Goal: Task Accomplishment & Management: Use online tool/utility

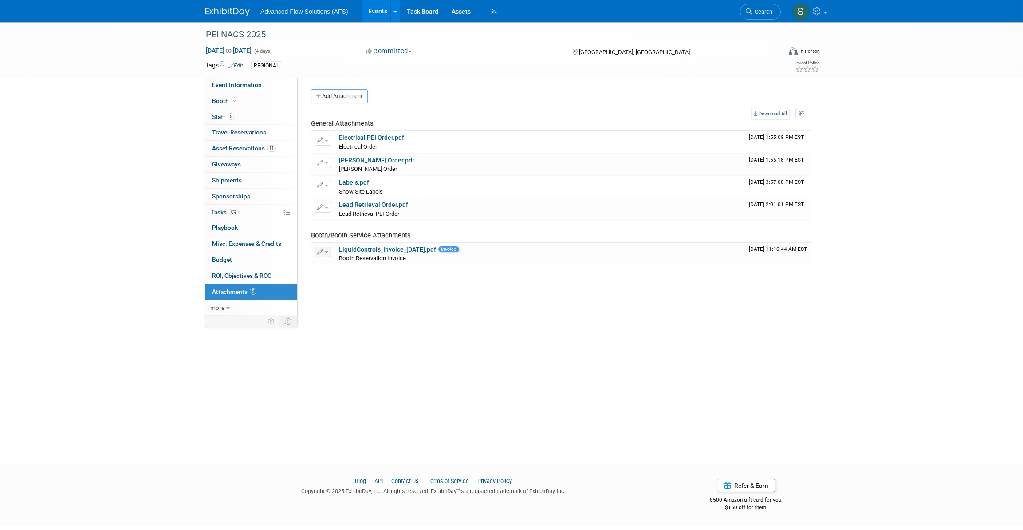
click at [232, 11] on img at bounding box center [227, 12] width 44 height 9
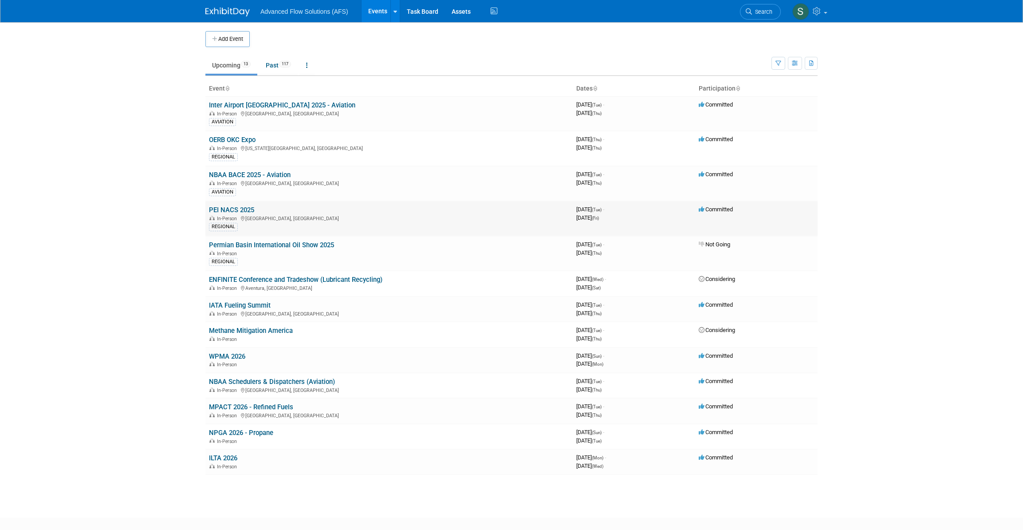
click at [228, 206] on link "PEI NACS 2025" at bounding box center [231, 210] width 45 height 8
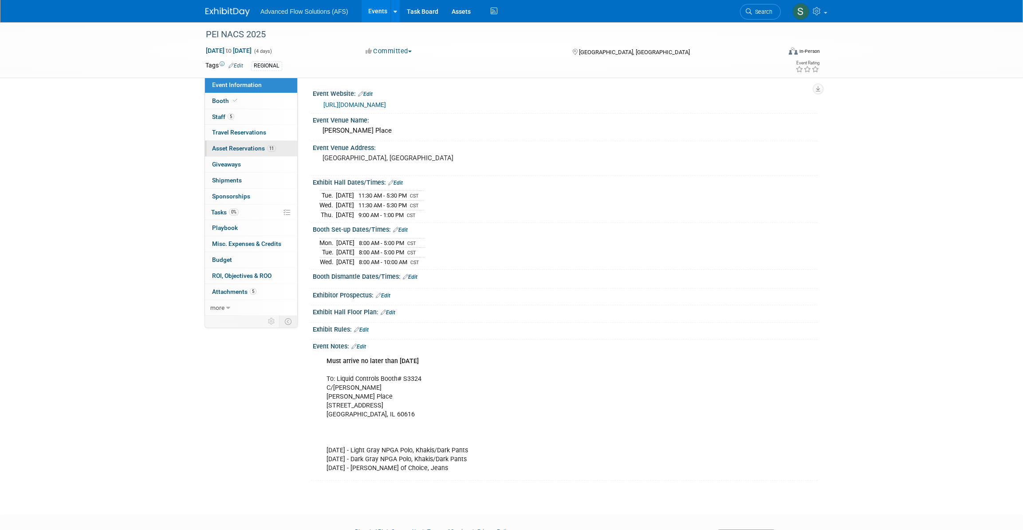
click at [235, 148] on span "Asset Reservations 11" at bounding box center [244, 148] width 64 height 7
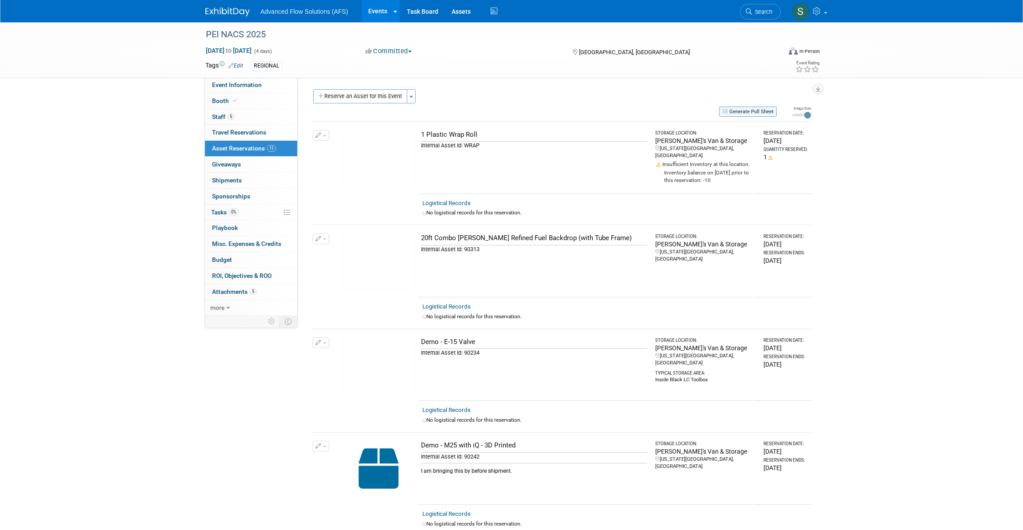
click at [751, 110] on button "Generate Pull Sheet" at bounding box center [748, 112] width 58 height 10
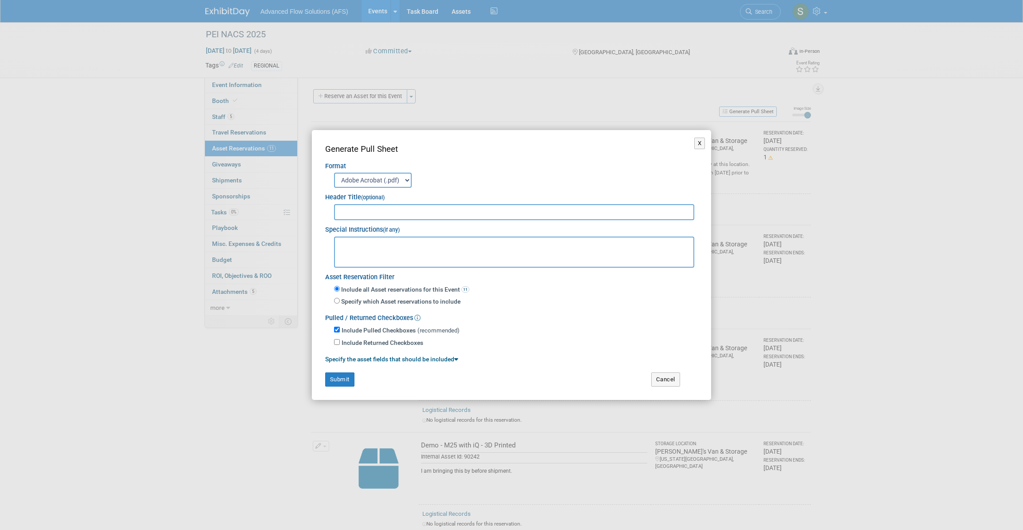
click at [358, 211] on input "text" at bounding box center [514, 212] width 360 height 16
type input "NACS PEI - Chicago"
click at [359, 243] on textarea at bounding box center [514, 252] width 360 height 31
paste textarea "To: Liquid Controls Booth# S3324 C/O Freeman McCormick Place 2301 S. Lake Shore…"
click at [521, 244] on textarea "The pedestals will be arriving from the GSE tradeshow this week. To: Liquid Con…" at bounding box center [514, 252] width 360 height 31
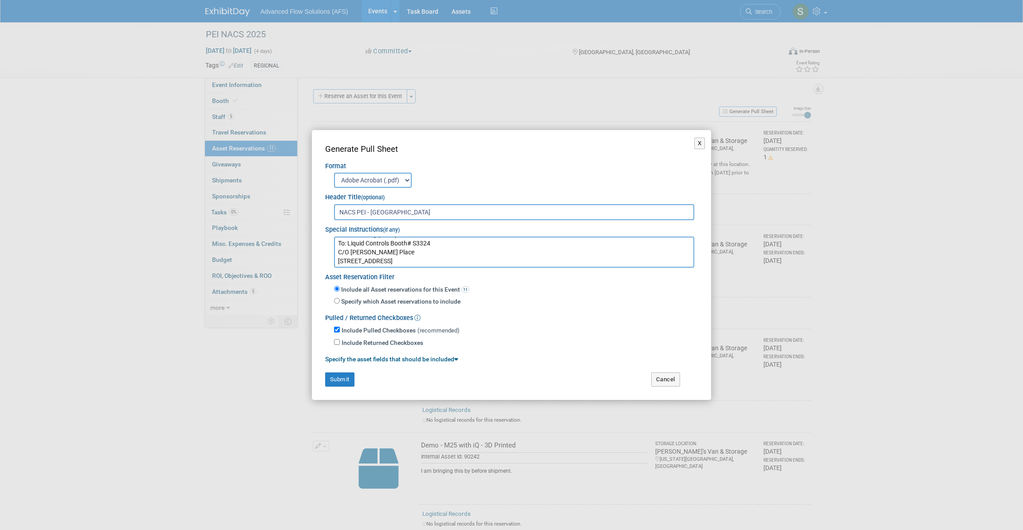
scroll to position [4, 0]
drag, startPoint x: 412, startPoint y: 255, endPoint x: 345, endPoint y: 250, distance: 66.7
click at [345, 250] on textarea "The pedestals will be arriving from the GSE tradeshow this week. Must arrive by…" at bounding box center [514, 252] width 360 height 31
drag, startPoint x: 378, startPoint y: 257, endPoint x: 454, endPoint y: 251, distance: 76.1
click at [454, 251] on textarea "The pedestals will be arriving from the GSE tradeshow this week. Must arrive by…" at bounding box center [514, 252] width 360 height 31
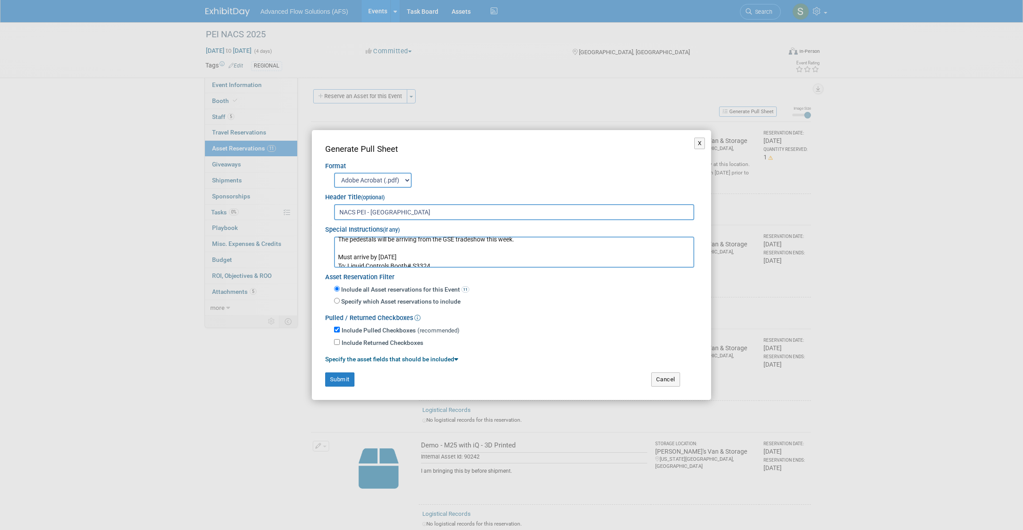
click at [434, 255] on textarea "The pedestals will be arriving from the GSE tradeshow this week. Must arrive by…" at bounding box center [514, 252] width 360 height 31
click at [339, 255] on textarea "The pedestals will be arriving from the GSE tradeshow this week. Must arrive by…" at bounding box center [514, 252] width 360 height 31
click at [417, 257] on textarea "The pedestals will be arriving from the GSE tradeshow this week. **Must arrive …" at bounding box center [514, 252] width 360 height 31
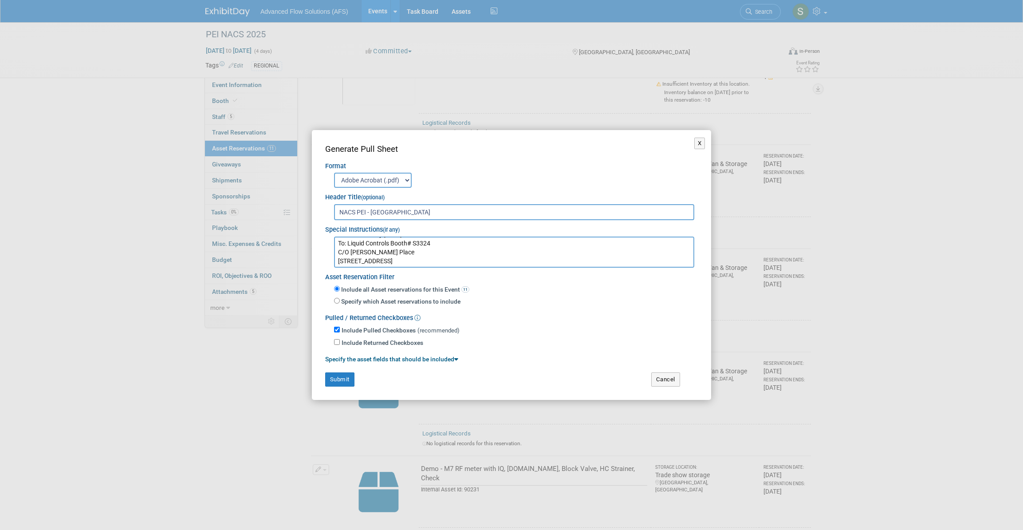
scroll to position [44, 0]
type textarea "The pedestals will be arriving from the GSE tradeshow this week. **Must arrive …"
click at [343, 379] on button "Submit" at bounding box center [339, 379] width 29 height 14
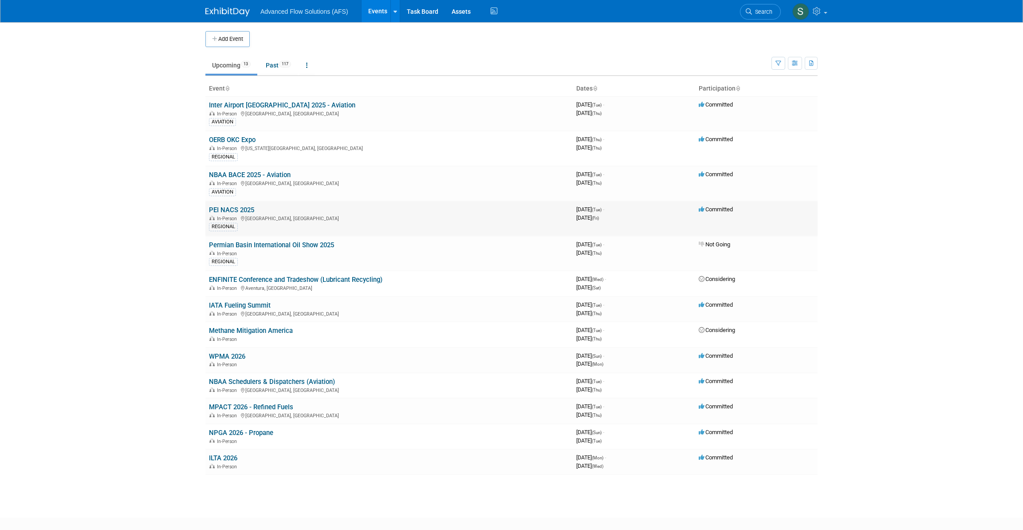
click at [240, 206] on link "PEI NACS 2025" at bounding box center [231, 210] width 45 height 8
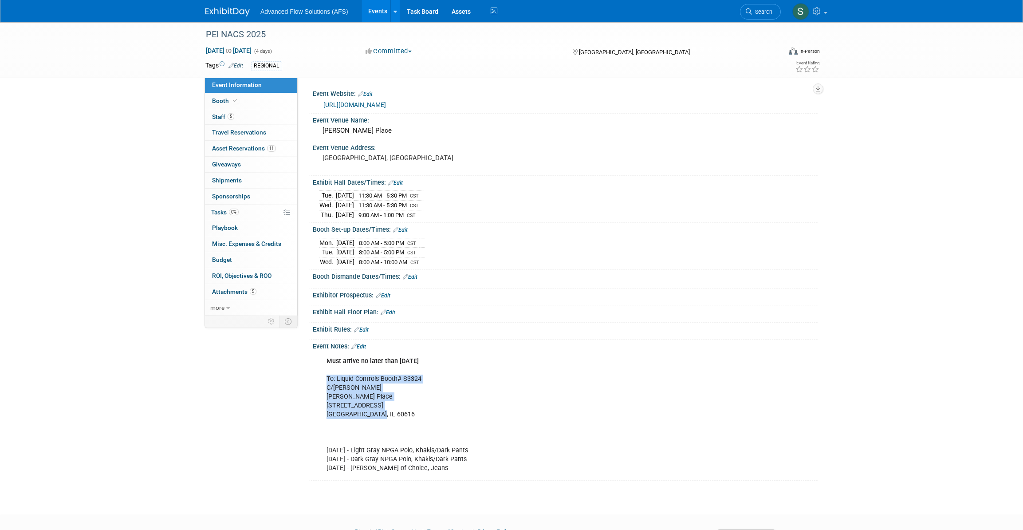
drag, startPoint x: 382, startPoint y: 411, endPoint x: 326, endPoint y: 375, distance: 66.7
click at [326, 375] on div "Must arrive no later than [DATE] To: Liquid Controls Booth# S3324 C/O [PERSON_N…" at bounding box center [520, 414] width 400 height 125
drag, startPoint x: 326, startPoint y: 375, endPoint x: 368, endPoint y: 372, distance: 42.2
copy div "To: Liquid Controls Booth# S3324 C/O [PERSON_NAME] Place [STREET_ADDRESS]"
